Goal: Task Accomplishment & Management: Complete application form

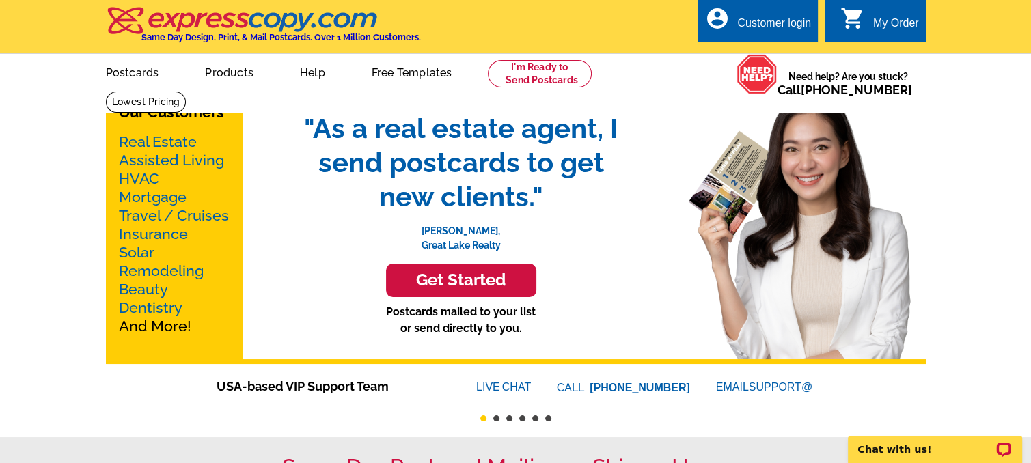
click at [761, 23] on div "Customer login" at bounding box center [774, 26] width 74 height 19
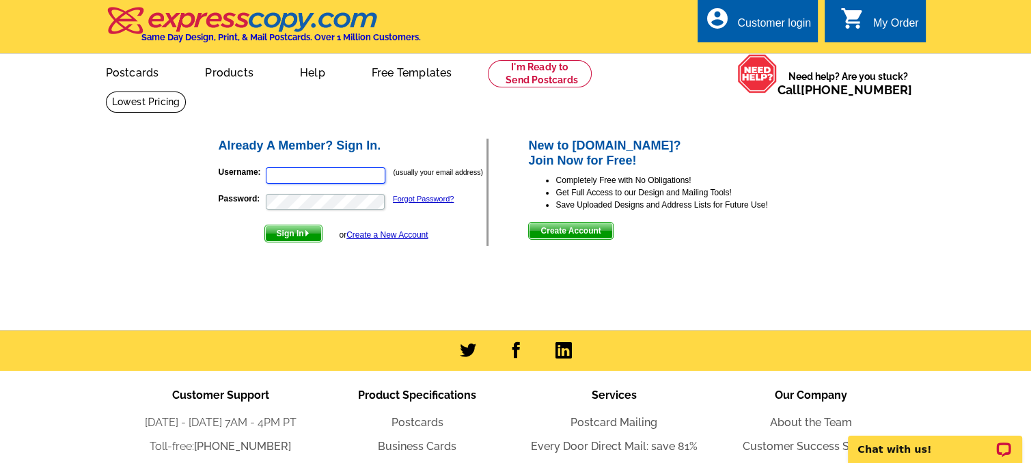
click at [290, 173] on input "Username:" at bounding box center [326, 175] width 120 height 16
type input "pimentelm15@gmail.com"
click at [421, 200] on link "Forgot Password?" at bounding box center [423, 199] width 61 height 8
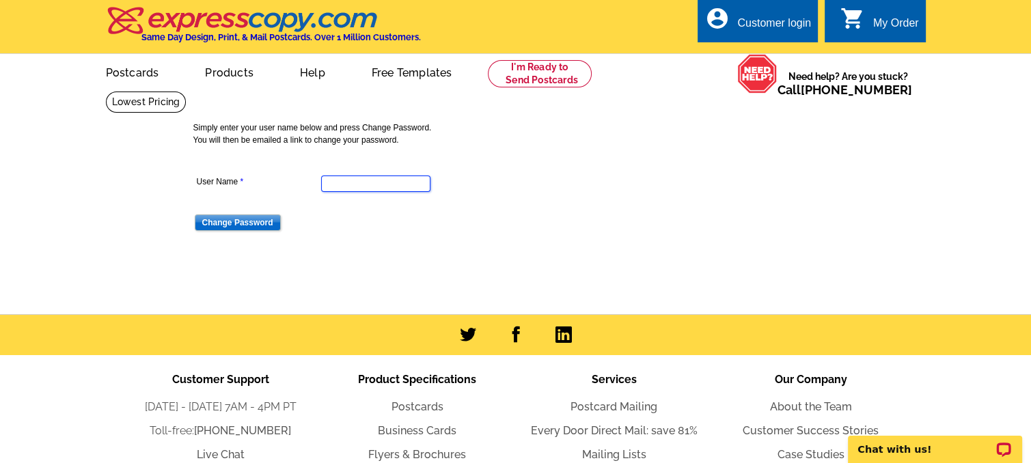
click at [347, 181] on input "User Name" at bounding box center [375, 184] width 109 height 16
type input "pimentelm15@gmail.com"
click at [232, 221] on input "Change Password" at bounding box center [238, 223] width 86 height 16
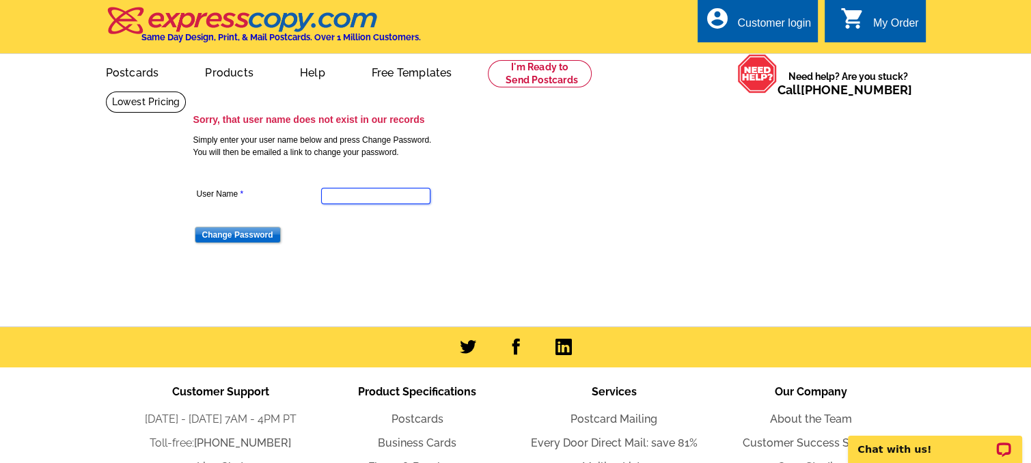
click at [340, 191] on input "User Name" at bounding box center [375, 196] width 109 height 16
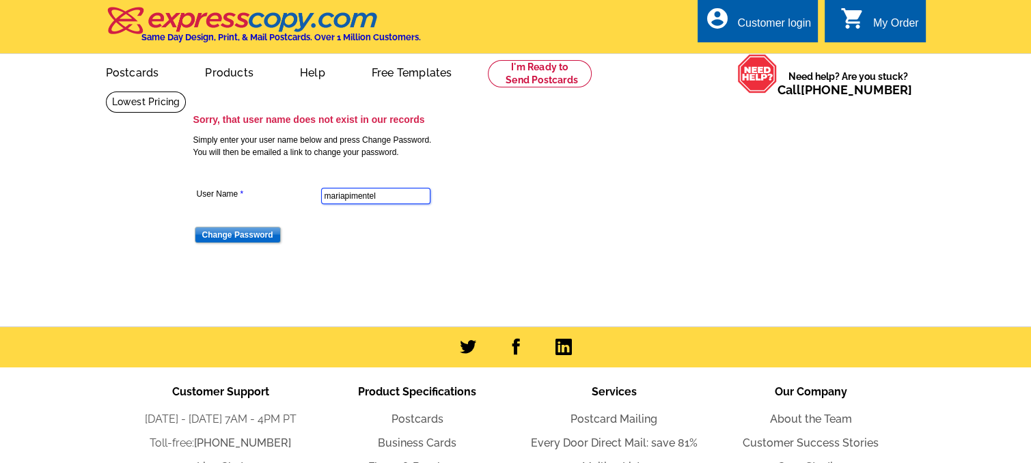
type input "mariapimentel"
click at [249, 234] on input "Change Password" at bounding box center [238, 235] width 86 height 16
click at [782, 17] on div "Customer login" at bounding box center [774, 26] width 74 height 19
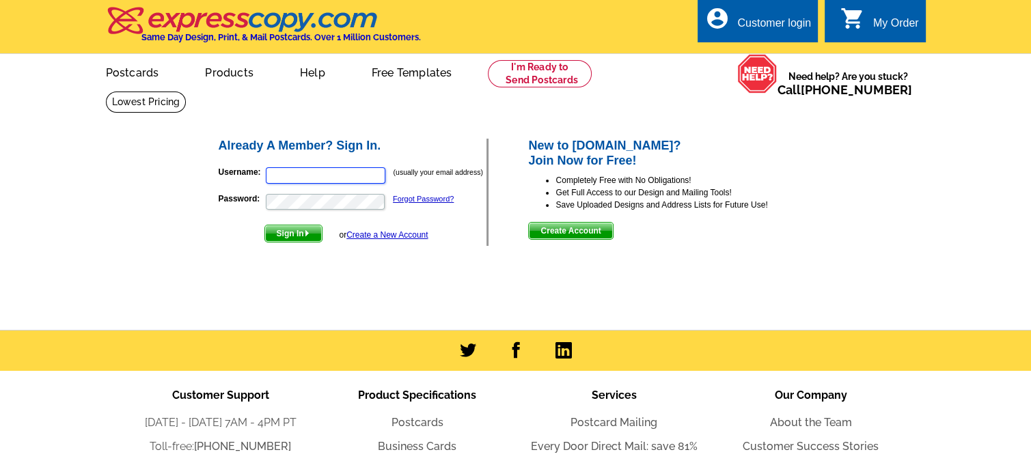
click at [280, 176] on input "Username:" at bounding box center [326, 175] width 120 height 16
type input "ocagent88@gmail.com"
click at [429, 197] on link "Forgot Password?" at bounding box center [423, 199] width 61 height 8
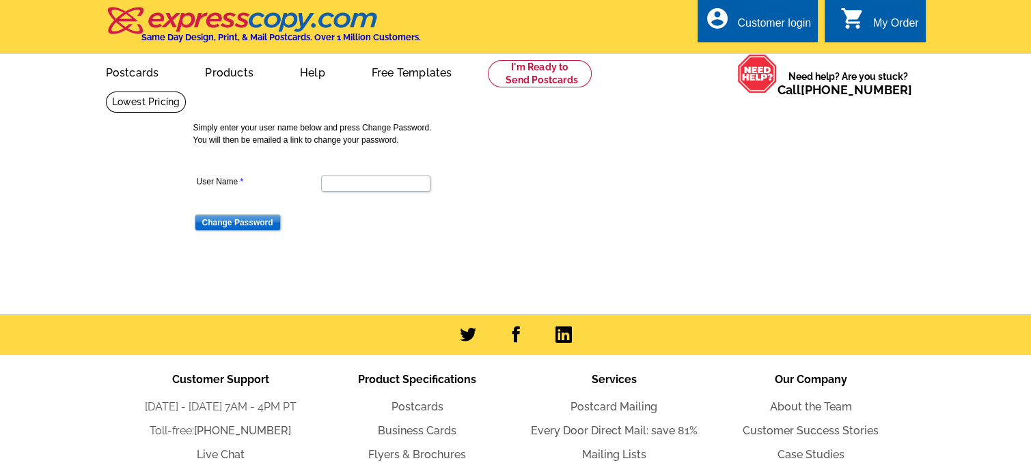
click at [942, 133] on main "Simply enter your user name below and press Change Password. You will then be e…" at bounding box center [515, 202] width 1031 height 223
click at [735, 24] on link "account_circle Customer login" at bounding box center [758, 23] width 107 height 17
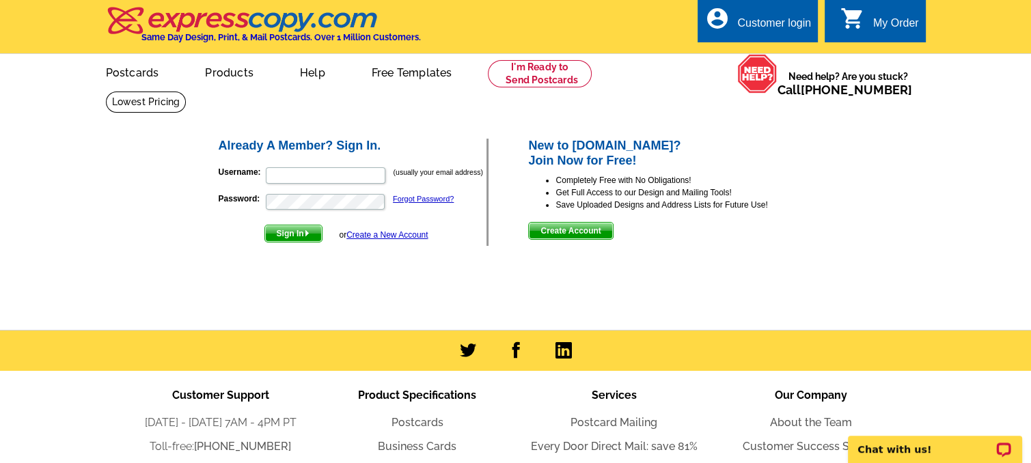
click at [574, 230] on span "Create Account" at bounding box center [570, 231] width 83 height 16
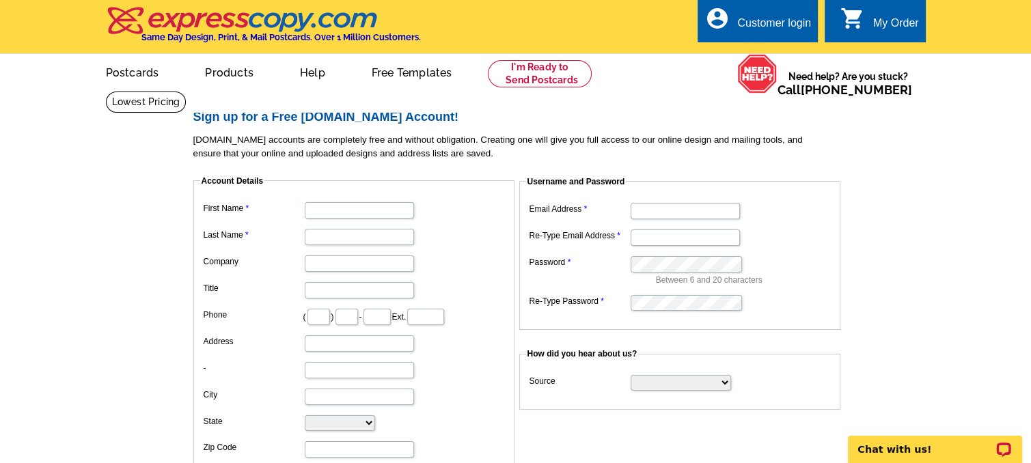
click at [774, 26] on div "Customer login" at bounding box center [774, 26] width 74 height 19
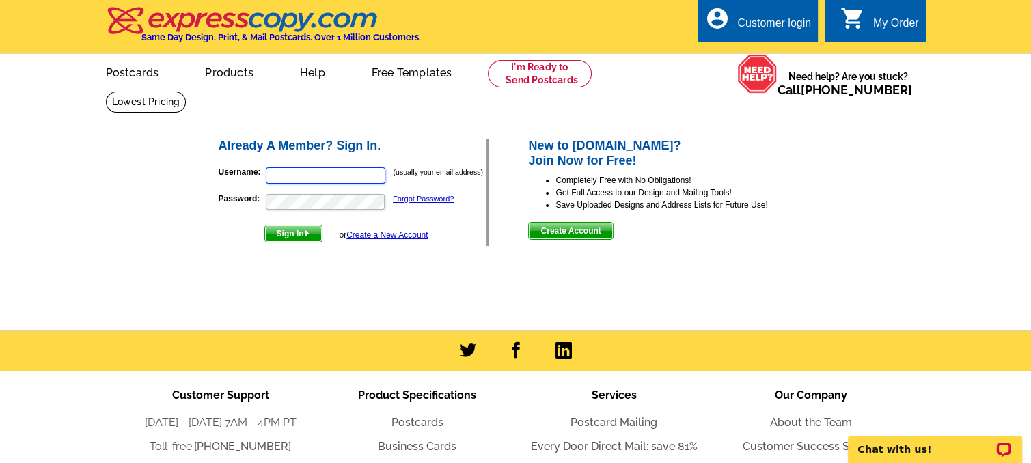
click at [288, 176] on input "Username:" at bounding box center [326, 175] width 120 height 16
type input "[EMAIL_ADDRESS][DOMAIN_NAME]"
click at [424, 197] on link "Forgot Password?" at bounding box center [423, 199] width 61 height 8
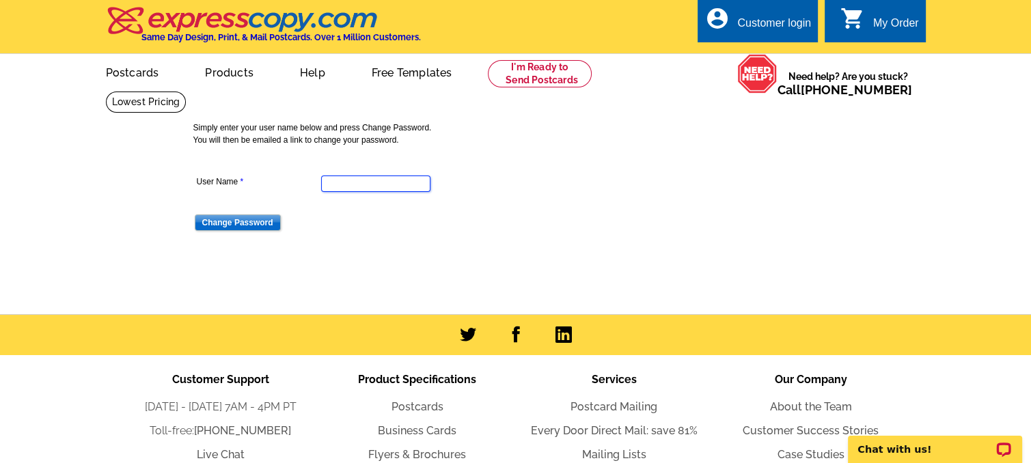
click at [351, 184] on input "User Name" at bounding box center [375, 184] width 109 height 16
type input "[EMAIL_ADDRESS][DOMAIN_NAME]"
click at [223, 224] on input "Change Password" at bounding box center [238, 223] width 86 height 16
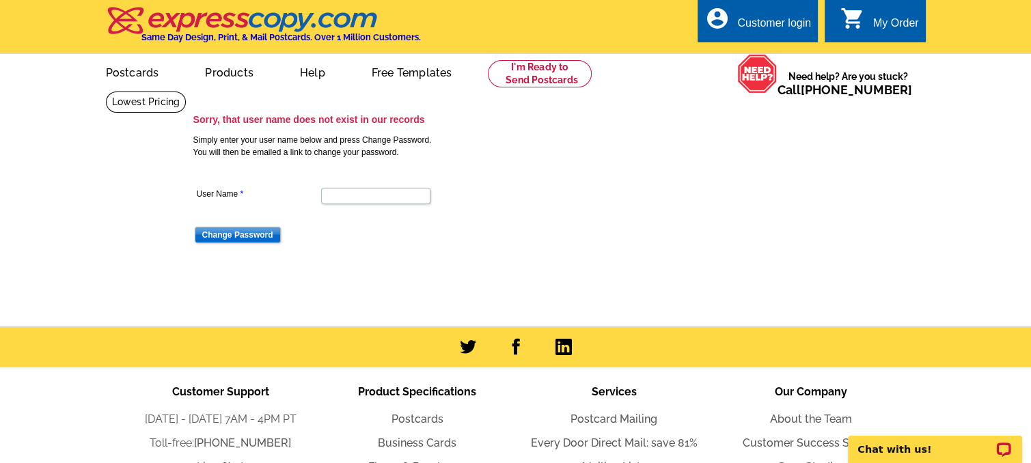
click at [765, 23] on div "Customer login" at bounding box center [774, 26] width 74 height 19
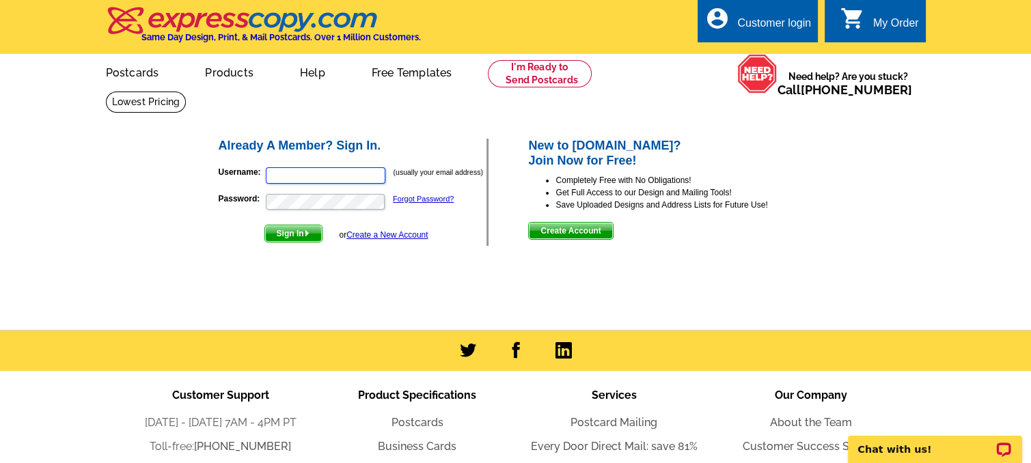
click at [287, 175] on input "Username:" at bounding box center [326, 175] width 120 height 16
type input "[EMAIL_ADDRESS][DOMAIN_NAME]"
click at [390, 233] on link "Create a New Account" at bounding box center [386, 235] width 81 height 10
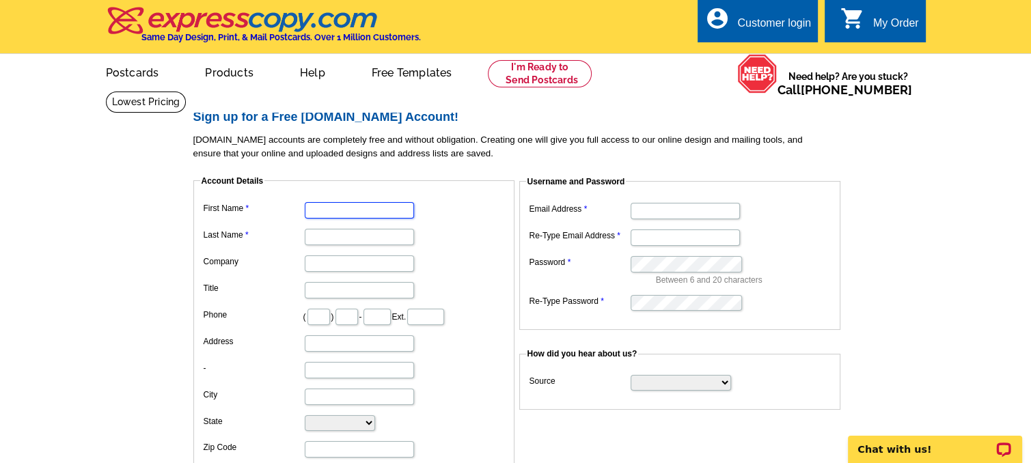
click at [317, 212] on input "First Name" at bounding box center [359, 210] width 109 height 16
type input "[PERSON_NAME]"
type input "Realty One Group West"
type input "949"
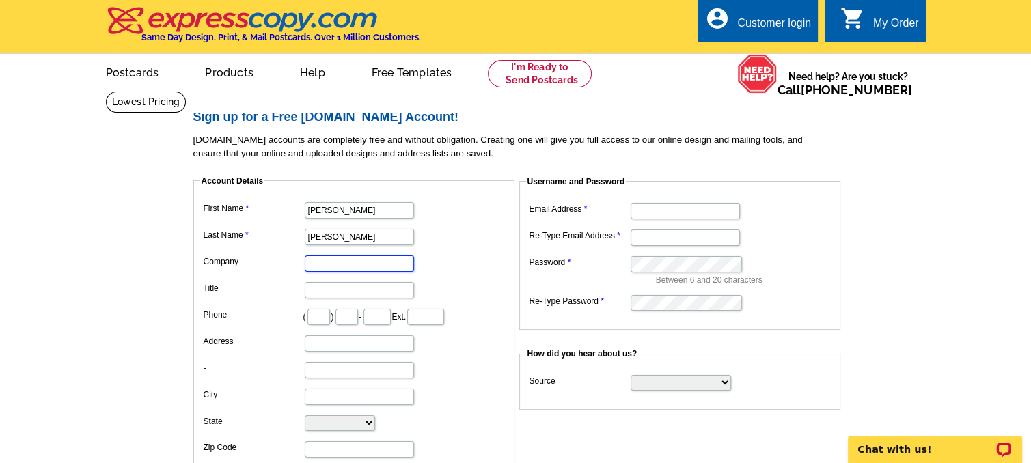
type input "491"
type input "3911"
type input "7 Carver"
type input "Irvine"
select select "CA"
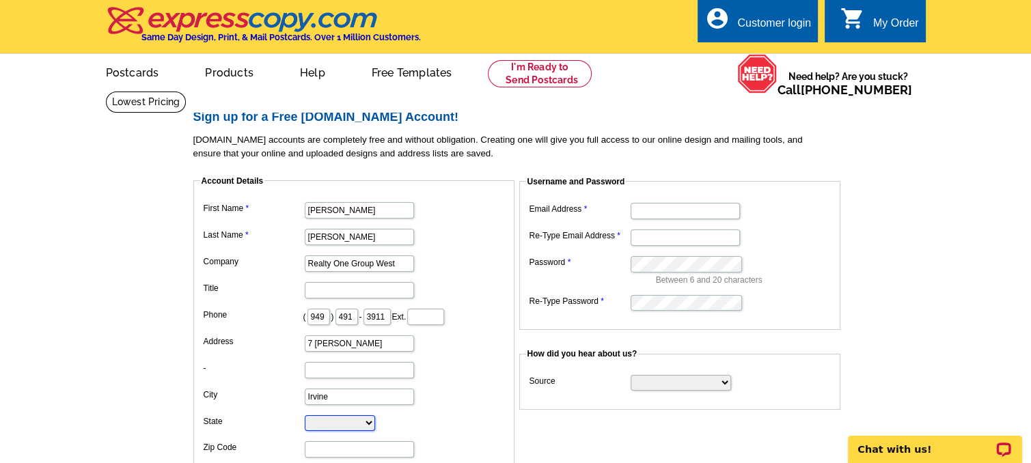
type input "92620"
type input "[EMAIL_ADDRESS][DOMAIN_NAME]"
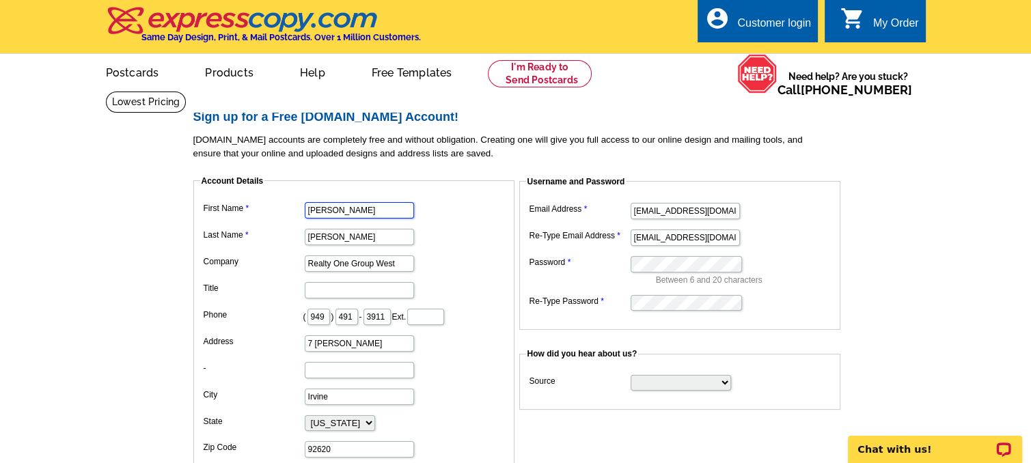
type input "Maria"
click at [399, 262] on input "Realty One Group West" at bounding box center [359, 264] width 109 height 16
type input "R"
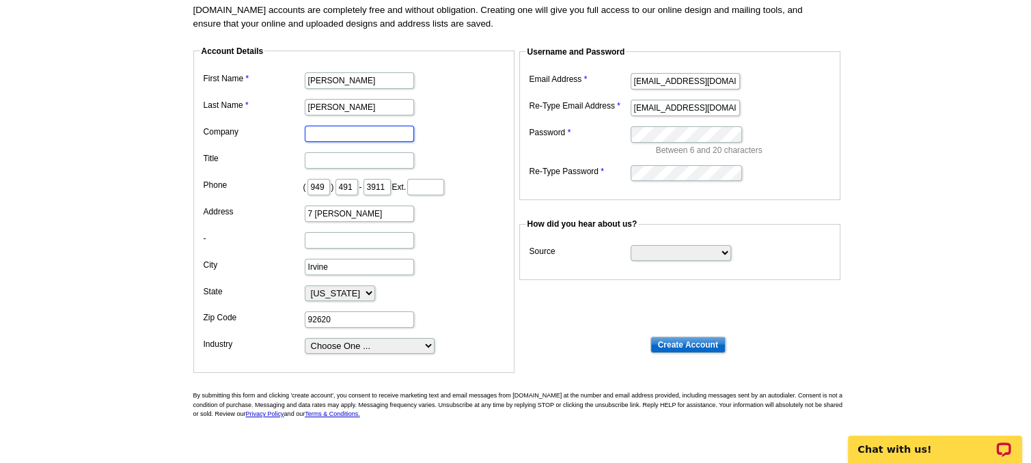
scroll to position [137, 0]
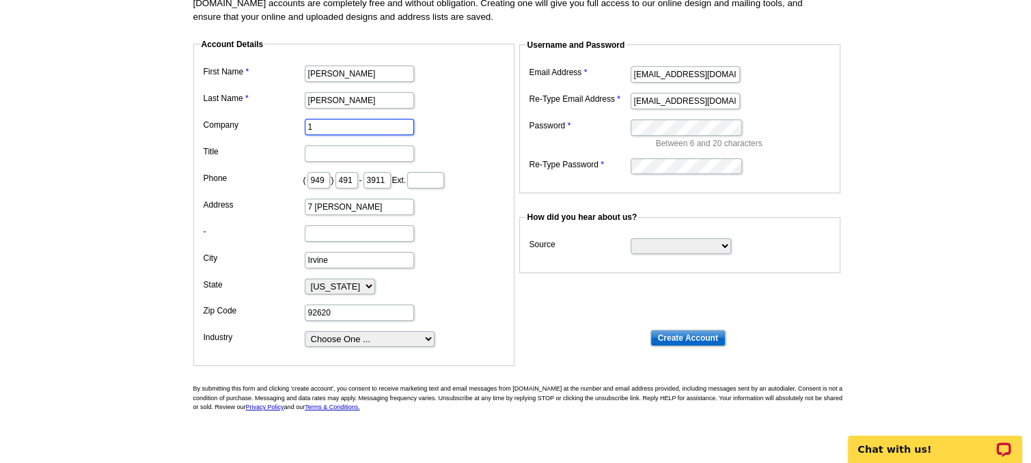
type input "1 Vision Real Estate"
click at [422, 333] on select "Choose One ... Residential Real Estate Accounting Agriculture Architecture Arts…" at bounding box center [370, 339] width 130 height 16
select select "2"
click at [305, 331] on select "Choose One ... Residential Real Estate Accounting Agriculture Architecture Arts…" at bounding box center [370, 339] width 130 height 16
click at [723, 248] on select "Search Engine Television Ad Direct Mail Postcard Email Referred by a friend Oth…" at bounding box center [681, 246] width 100 height 16
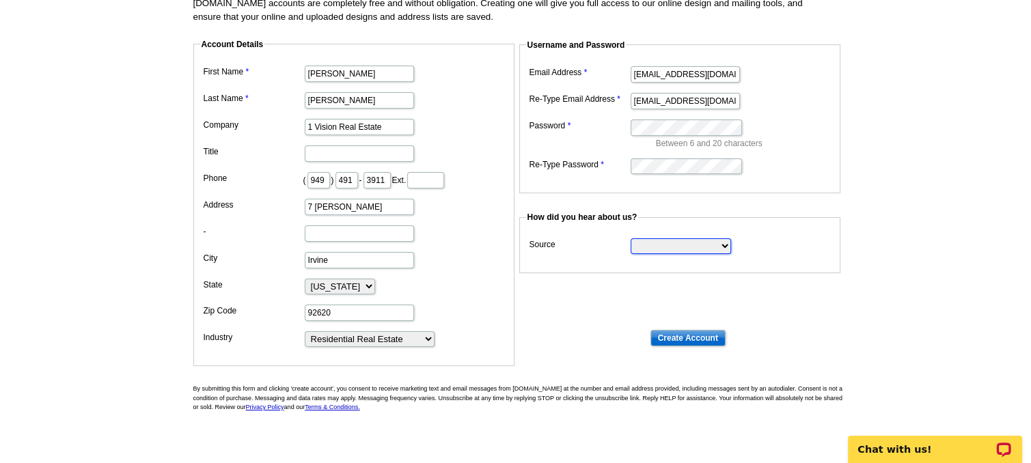
select select "postcard"
click at [631, 238] on select "Search Engine Television Ad Direct Mail Postcard Email Referred by a friend Oth…" at bounding box center [681, 246] width 100 height 16
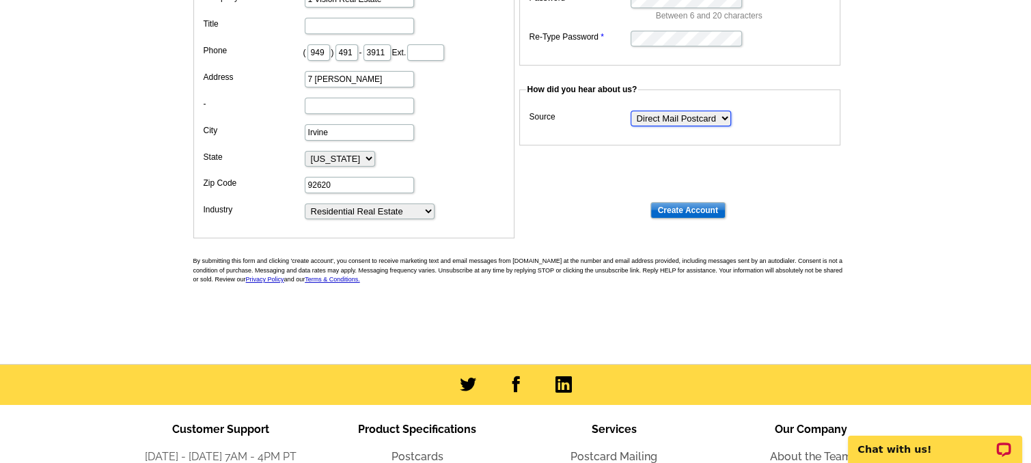
scroll to position [273, 0]
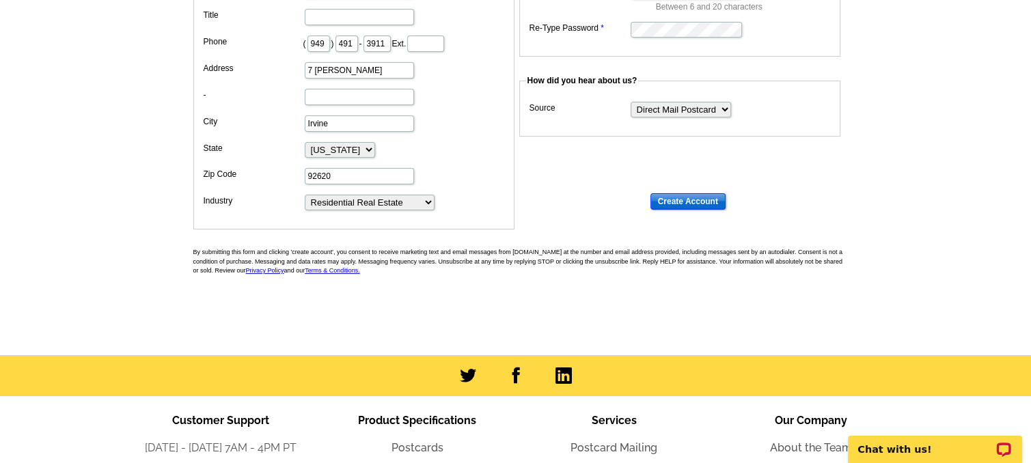
click at [685, 199] on input "Create Account" at bounding box center [688, 201] width 75 height 16
